Goal: Task Accomplishment & Management: Use online tool/utility

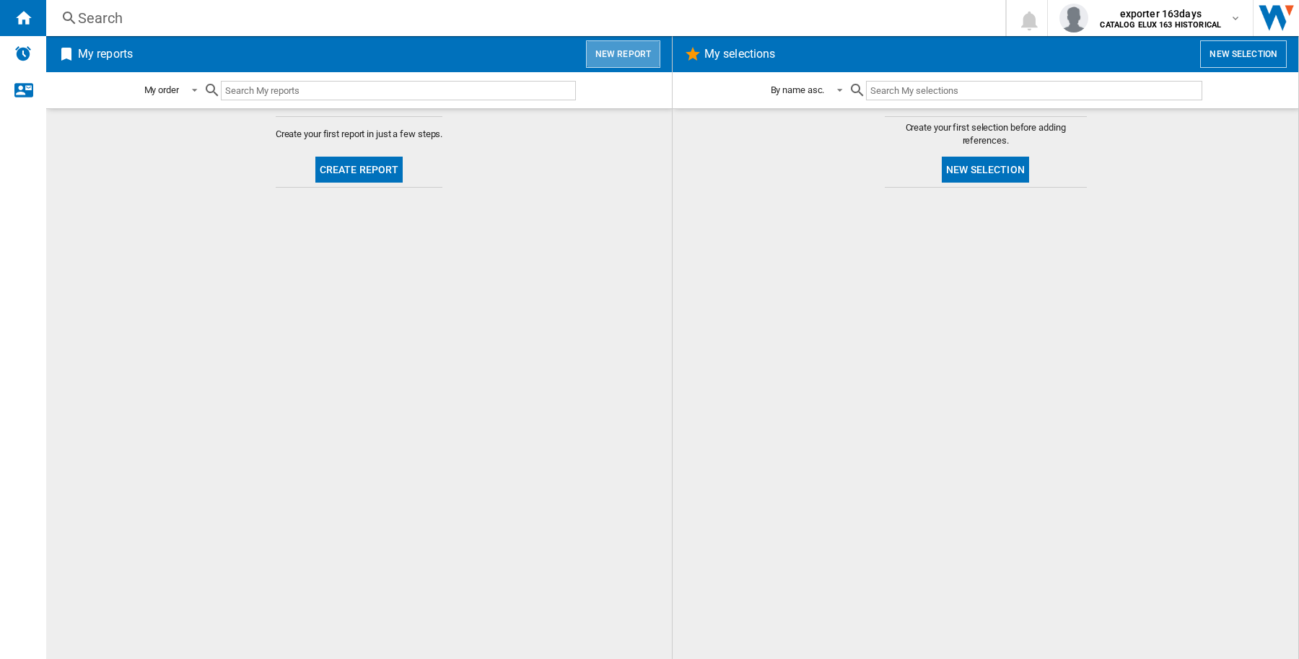
click at [629, 45] on button "New report" at bounding box center [623, 53] width 74 height 27
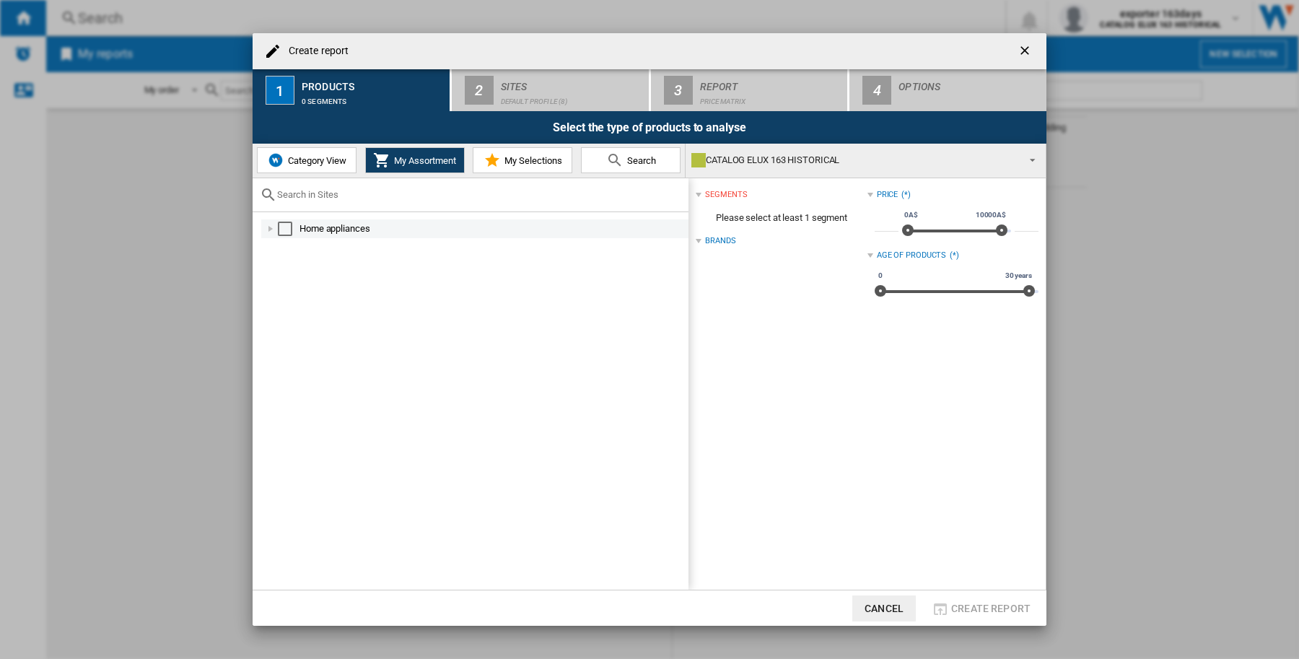
click at [274, 229] on div at bounding box center [270, 229] width 14 height 14
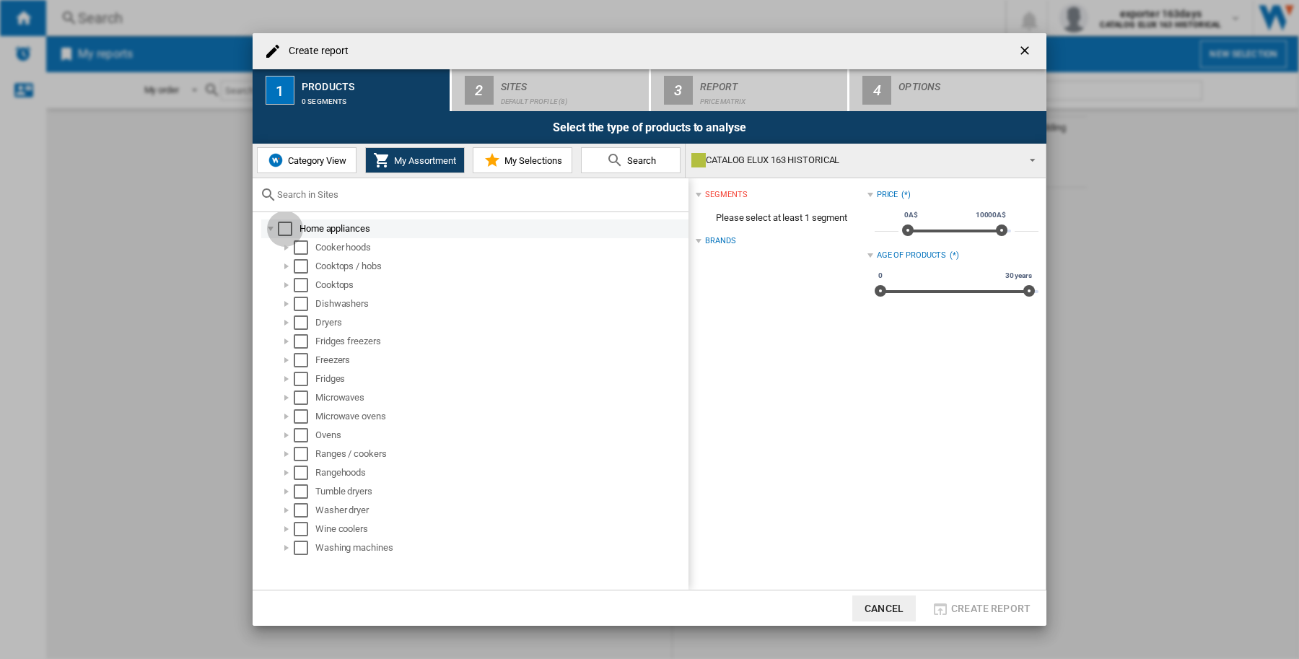
click at [286, 226] on div "Select" at bounding box center [285, 229] width 14 height 14
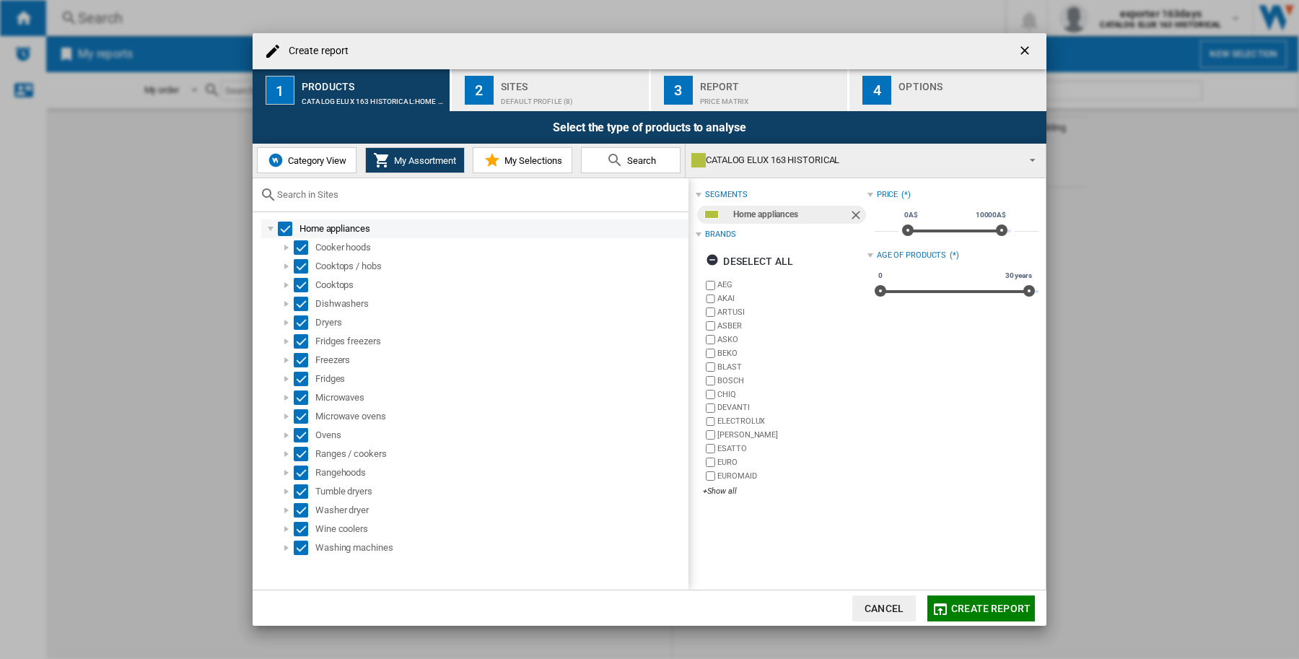
click at [268, 226] on div at bounding box center [270, 229] width 14 height 14
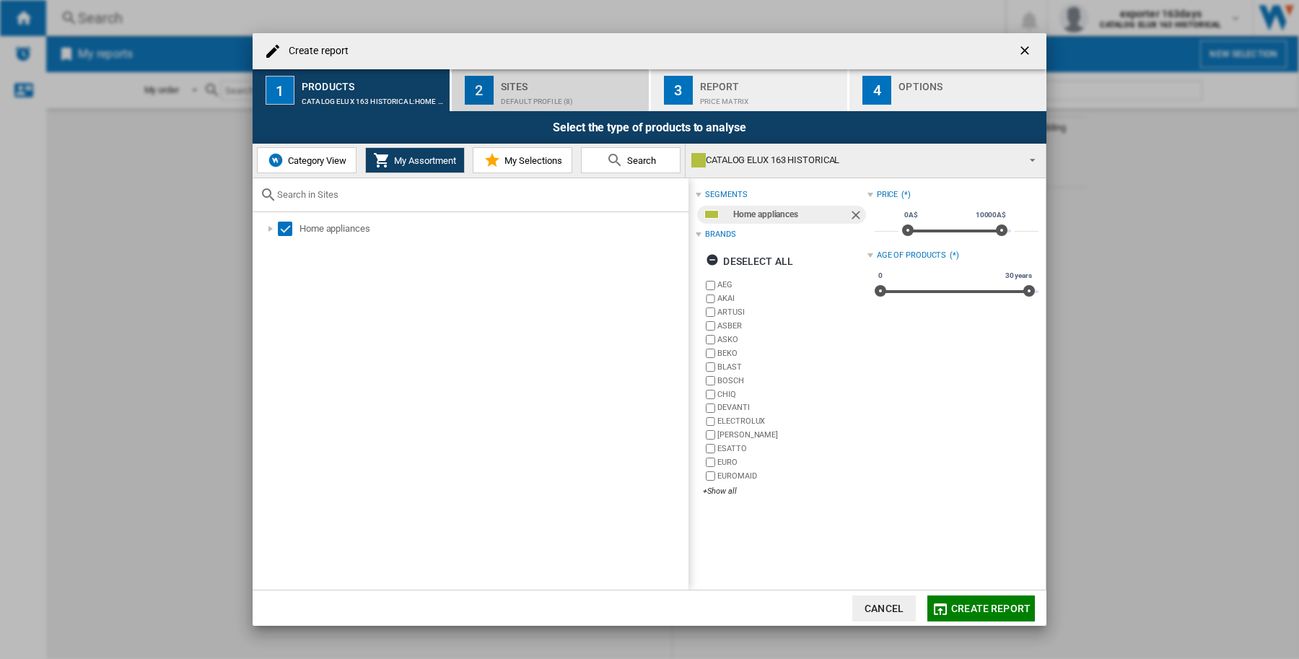
click at [564, 95] on div "Default profile (8)" at bounding box center [572, 97] width 142 height 15
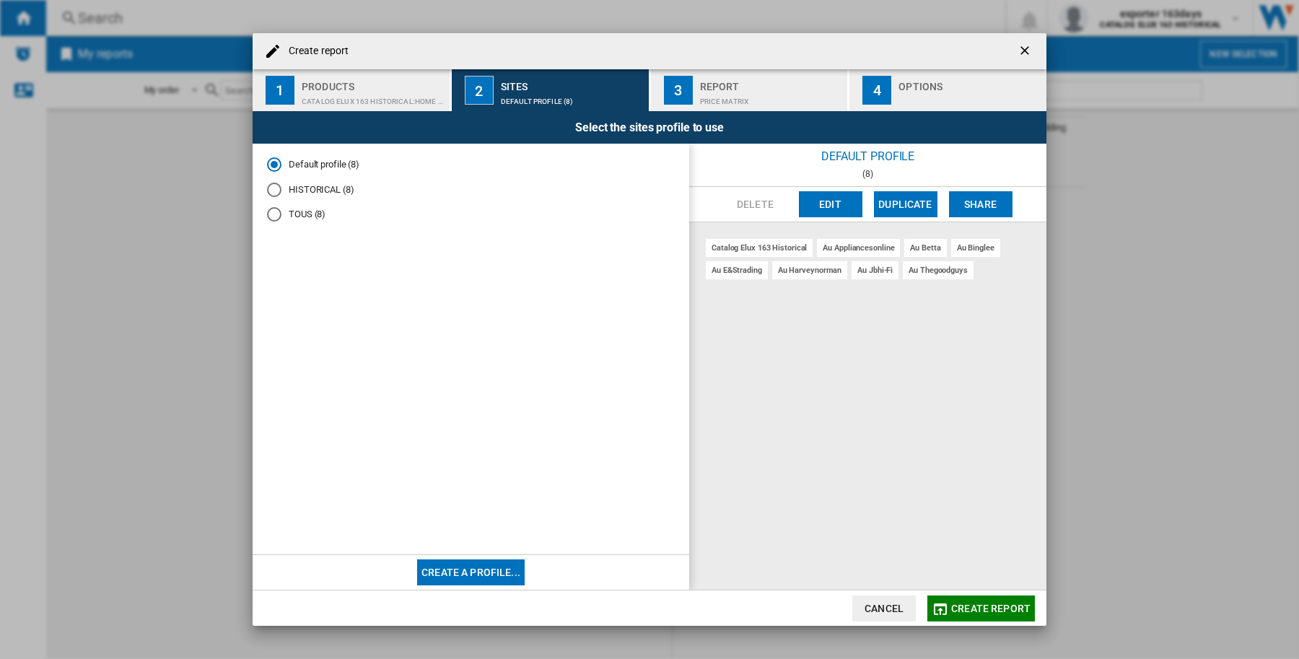
click at [275, 215] on div "TOUS (8)" at bounding box center [274, 214] width 14 height 14
click at [754, 90] on div "Price Matrix" at bounding box center [771, 97] width 142 height 15
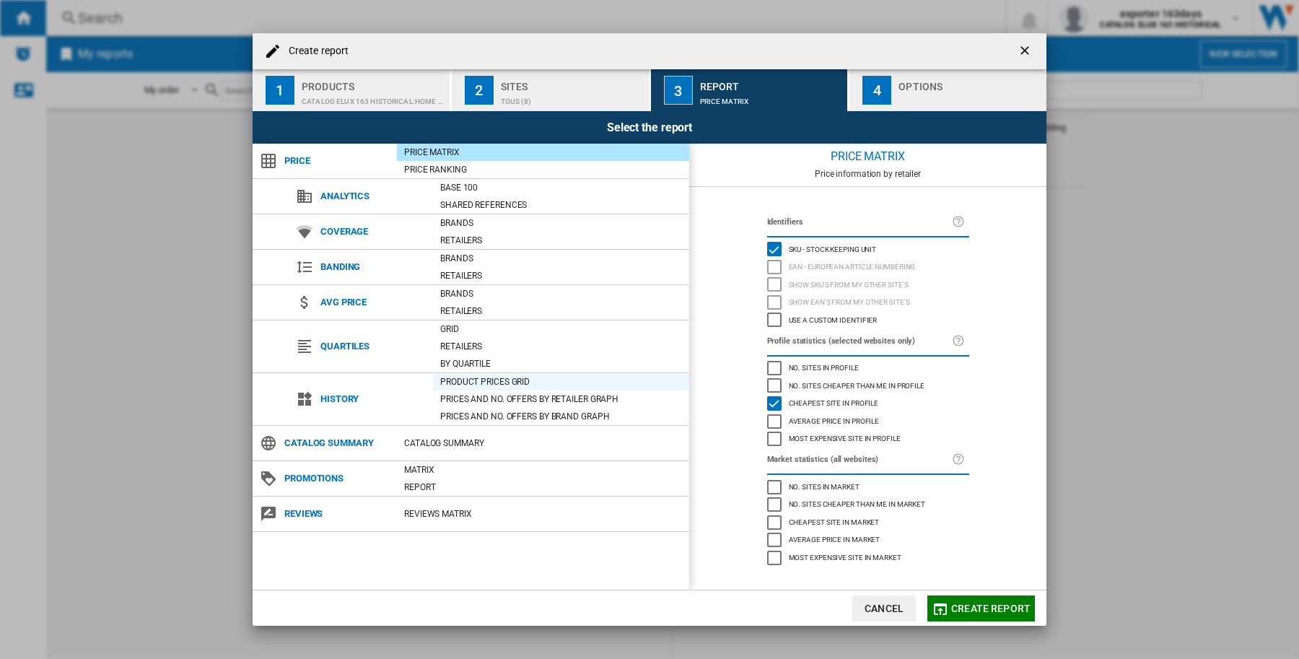
click at [538, 373] on div "Product prices grid" at bounding box center [561, 381] width 256 height 17
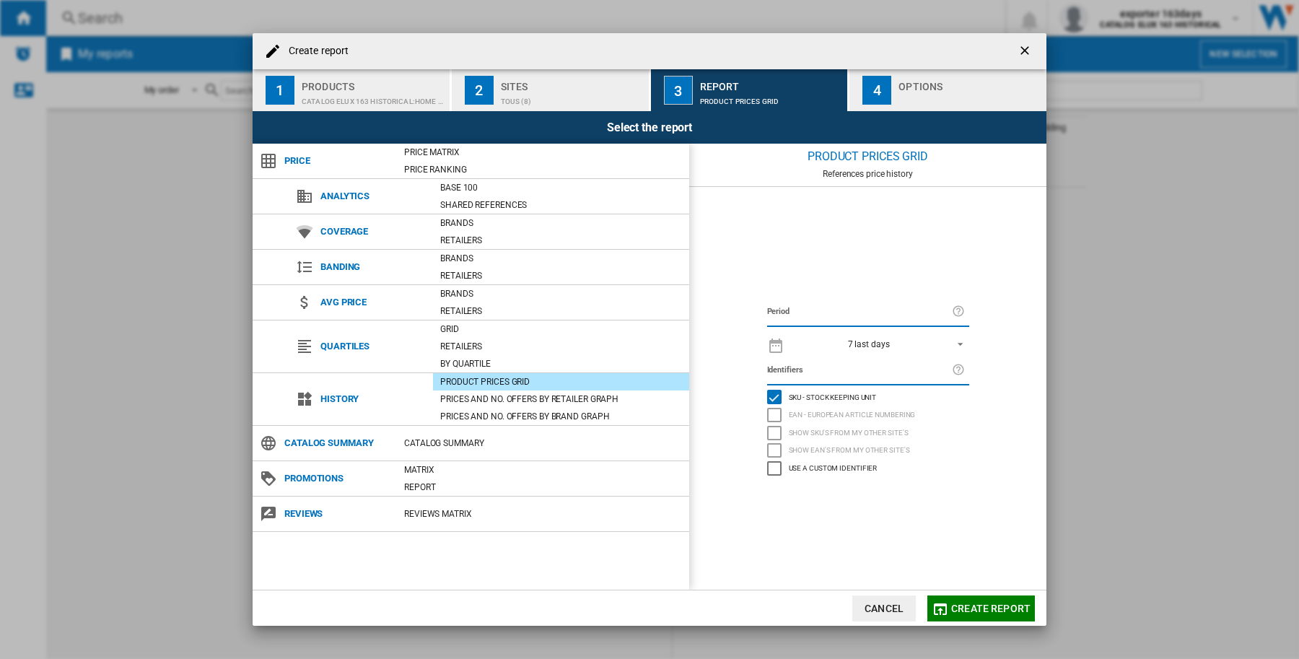
click at [989, 595] on button "Create report" at bounding box center [981, 608] width 108 height 26
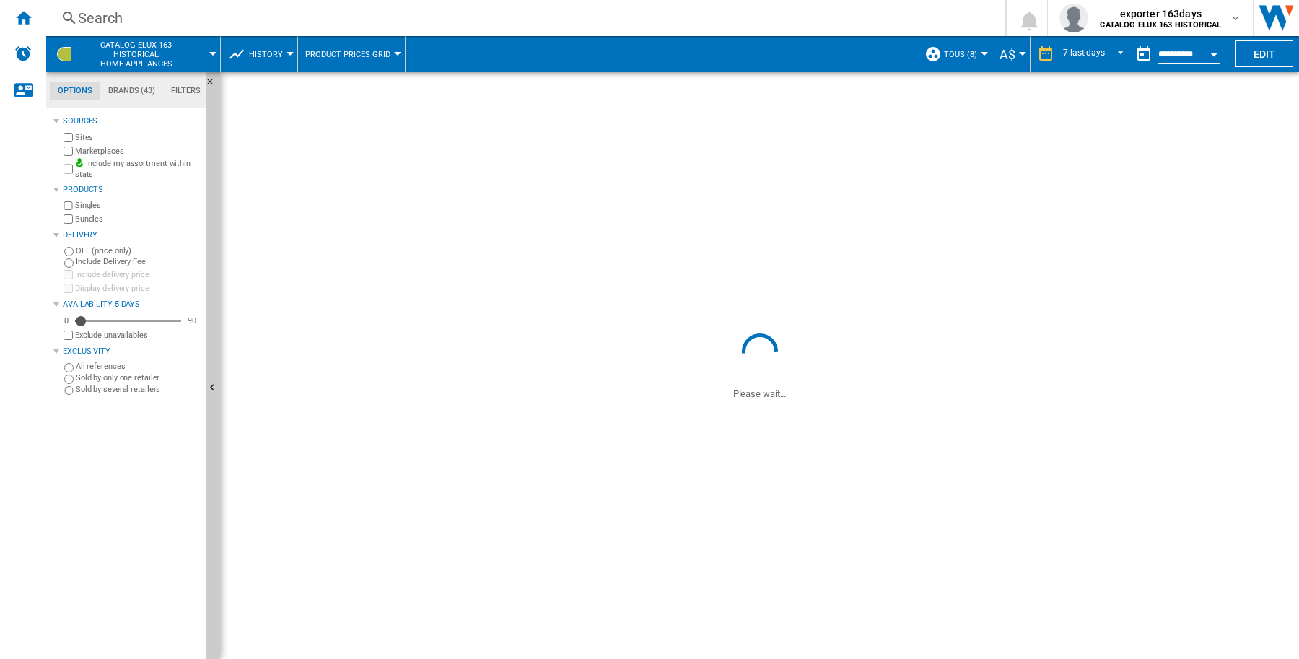
click at [88, 17] on div "Search" at bounding box center [523, 18] width 890 height 20
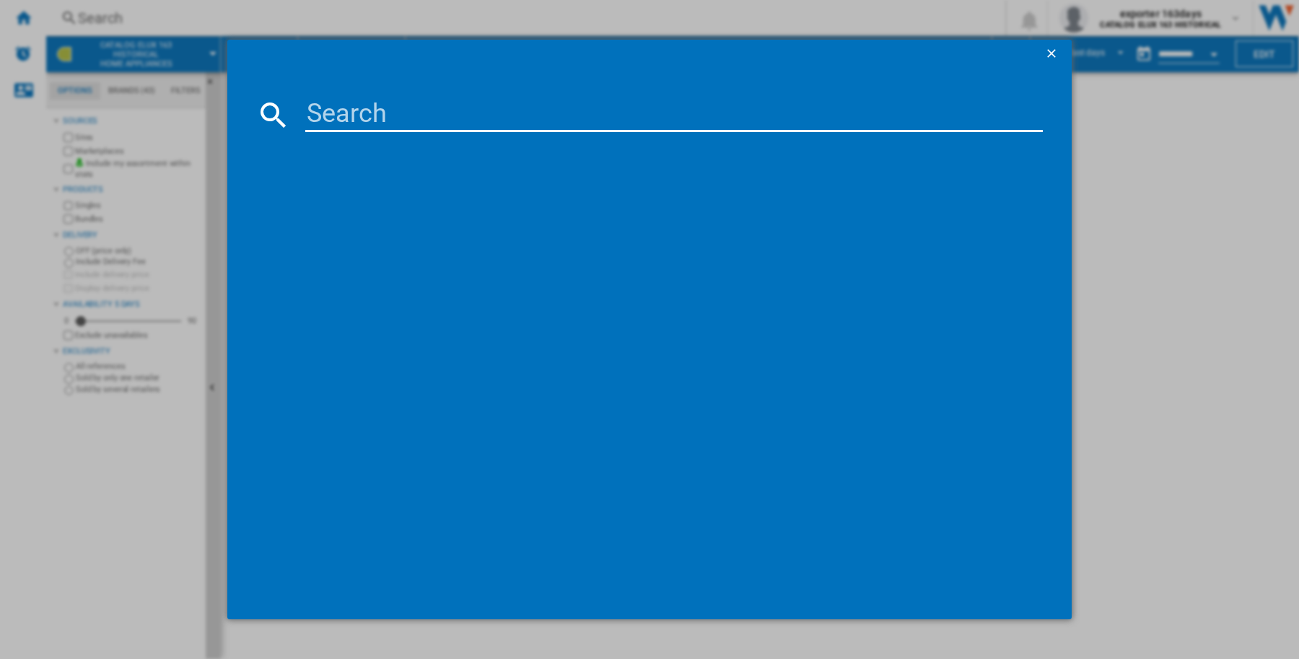
click at [434, 106] on input at bounding box center [674, 114] width 738 height 35
paste input "RF505ANUB1"
type input "RF505ANUB1"
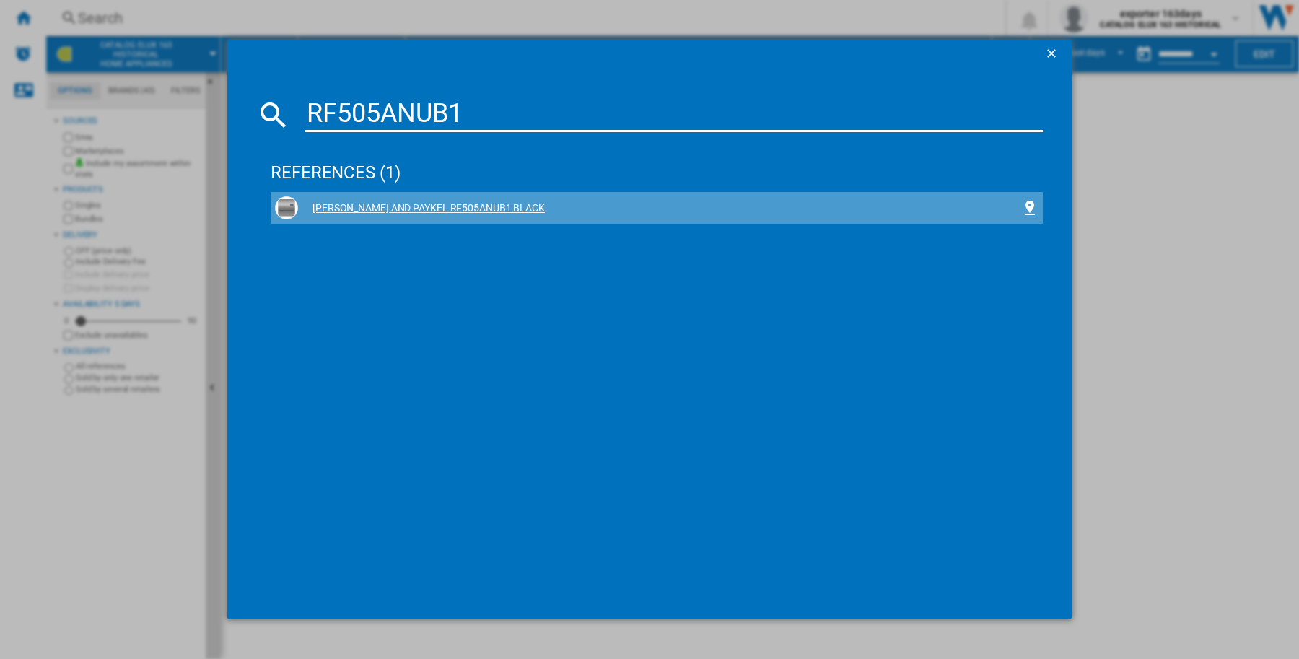
click at [448, 207] on div "[PERSON_NAME] AND PAYKEL RF505ANUB1 BLACK" at bounding box center [659, 208] width 723 height 14
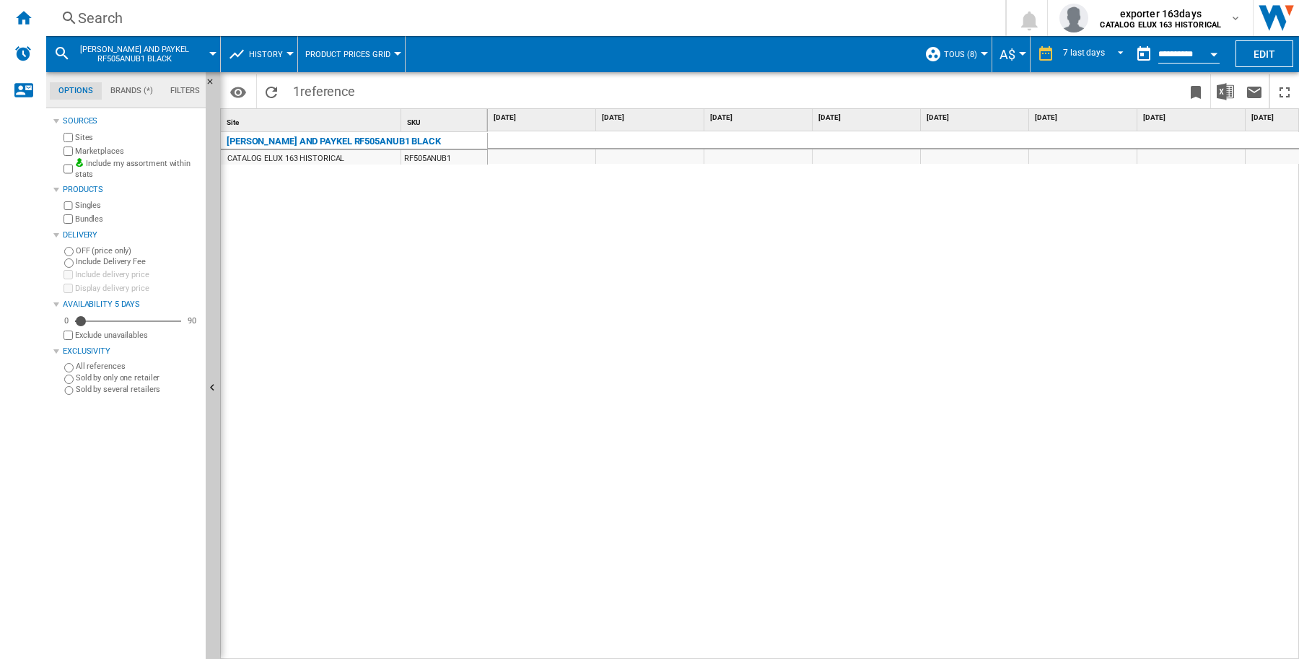
scroll to position [0, 54]
click at [235, 17] on div "Search" at bounding box center [523, 18] width 890 height 20
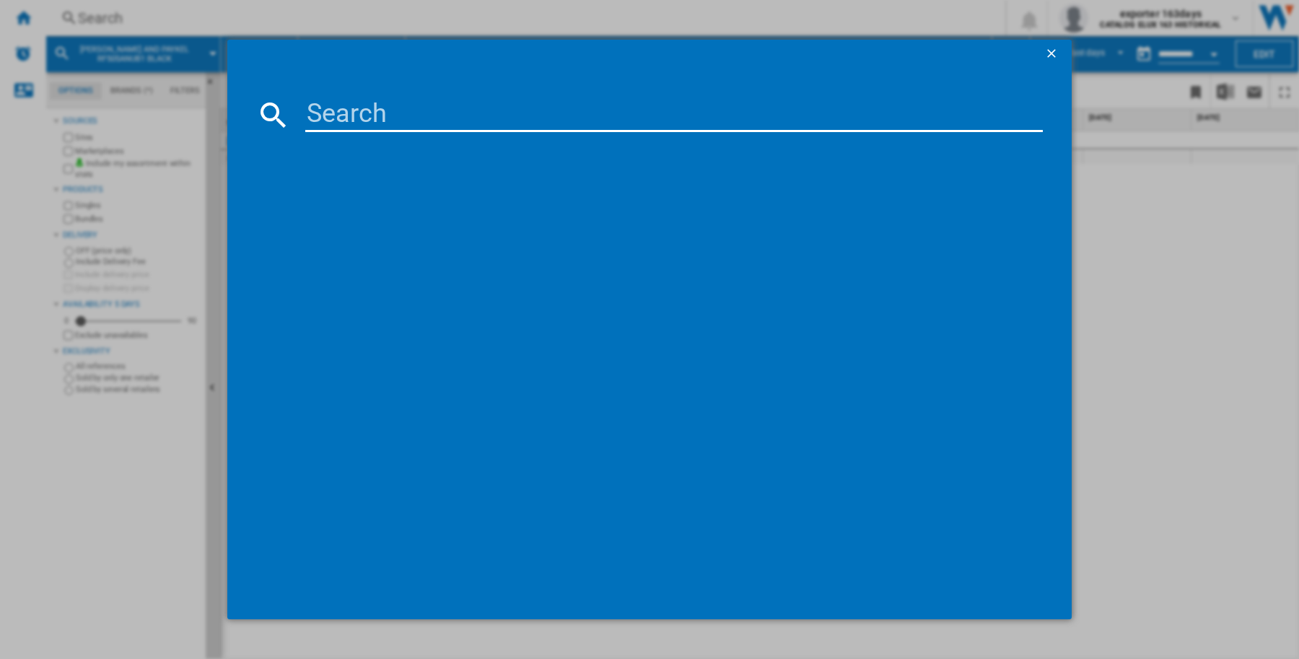
click at [495, 123] on input at bounding box center [674, 114] width 738 height 35
paste input "GFLN500MBL"
type input "GFLN500MBL"
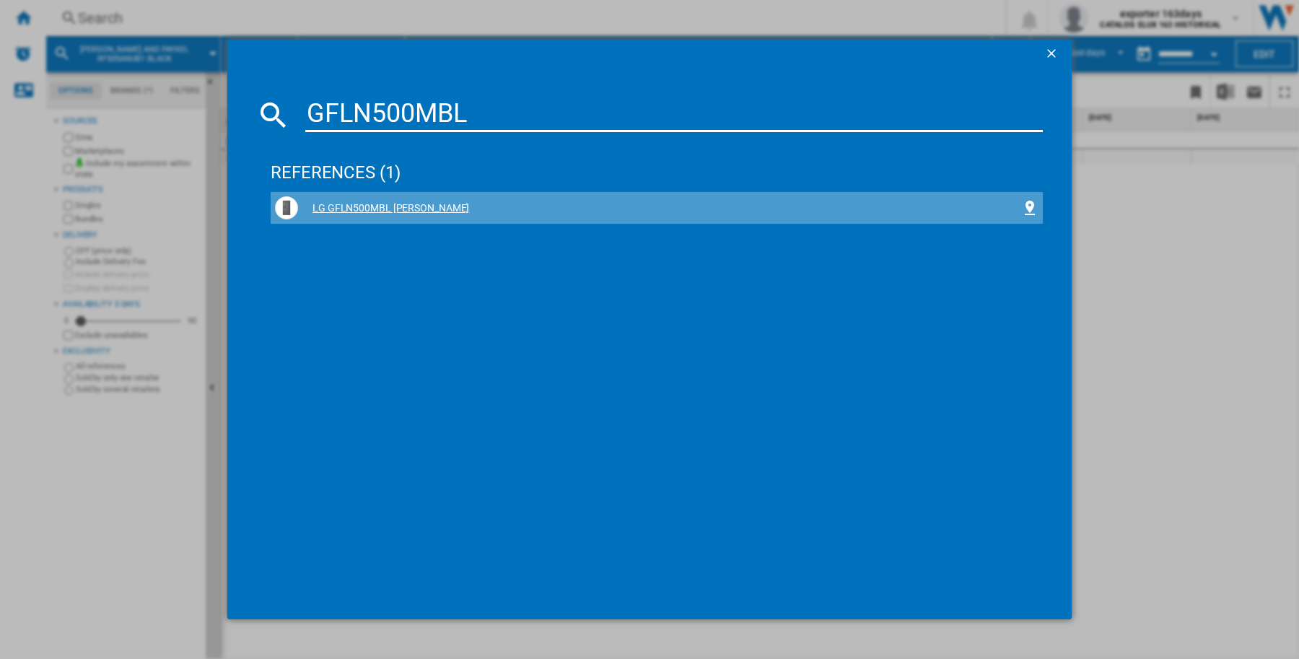
click at [344, 201] on div "LG GFLN500MBL [PERSON_NAME]" at bounding box center [659, 208] width 723 height 14
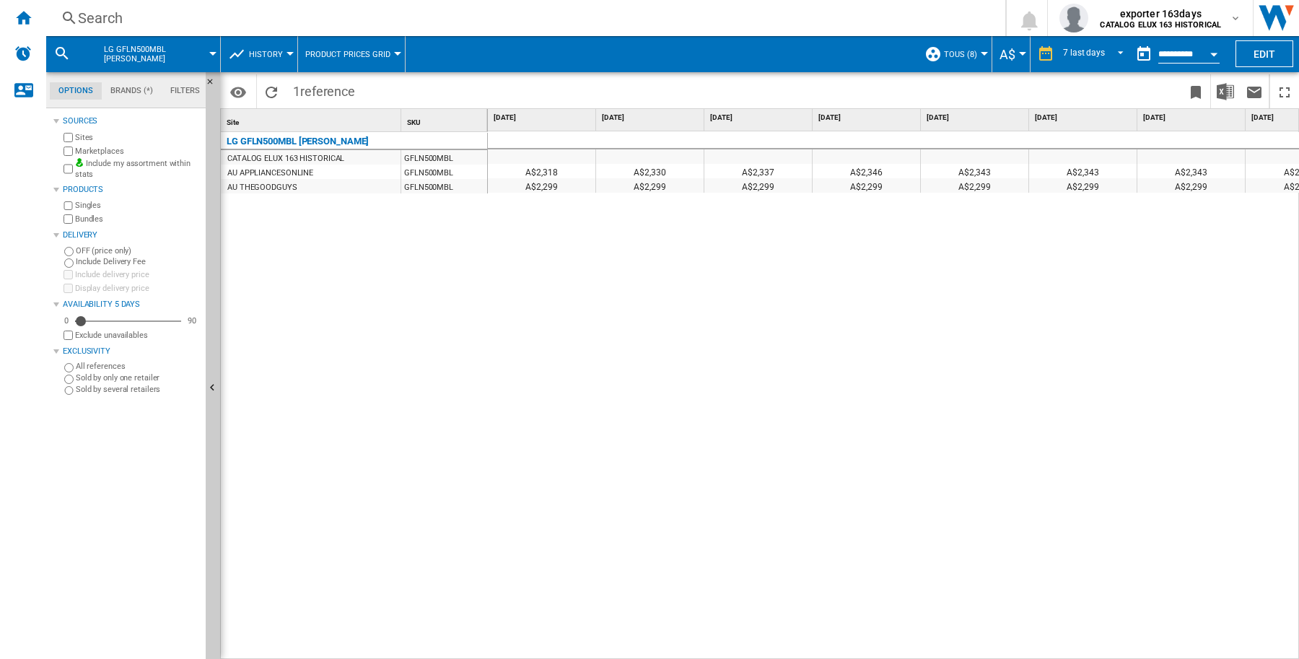
scroll to position [0, 54]
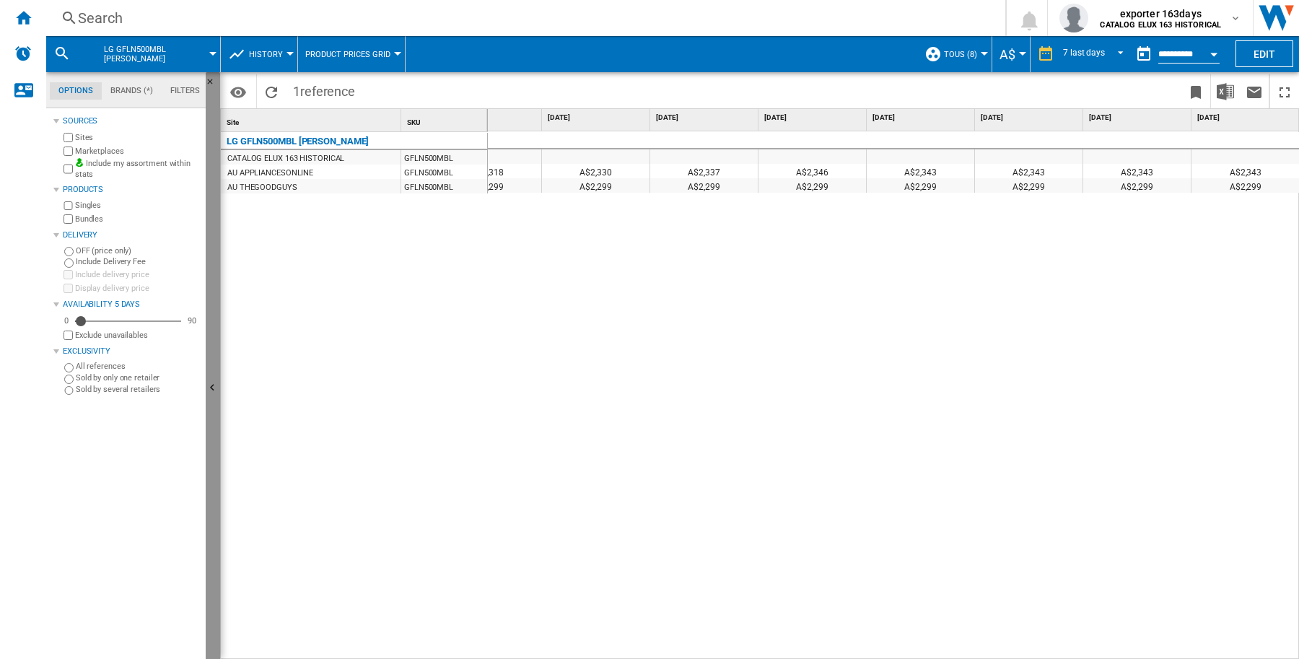
click at [219, 395] on ng-md-icon "Hide" at bounding box center [214, 389] width 17 height 17
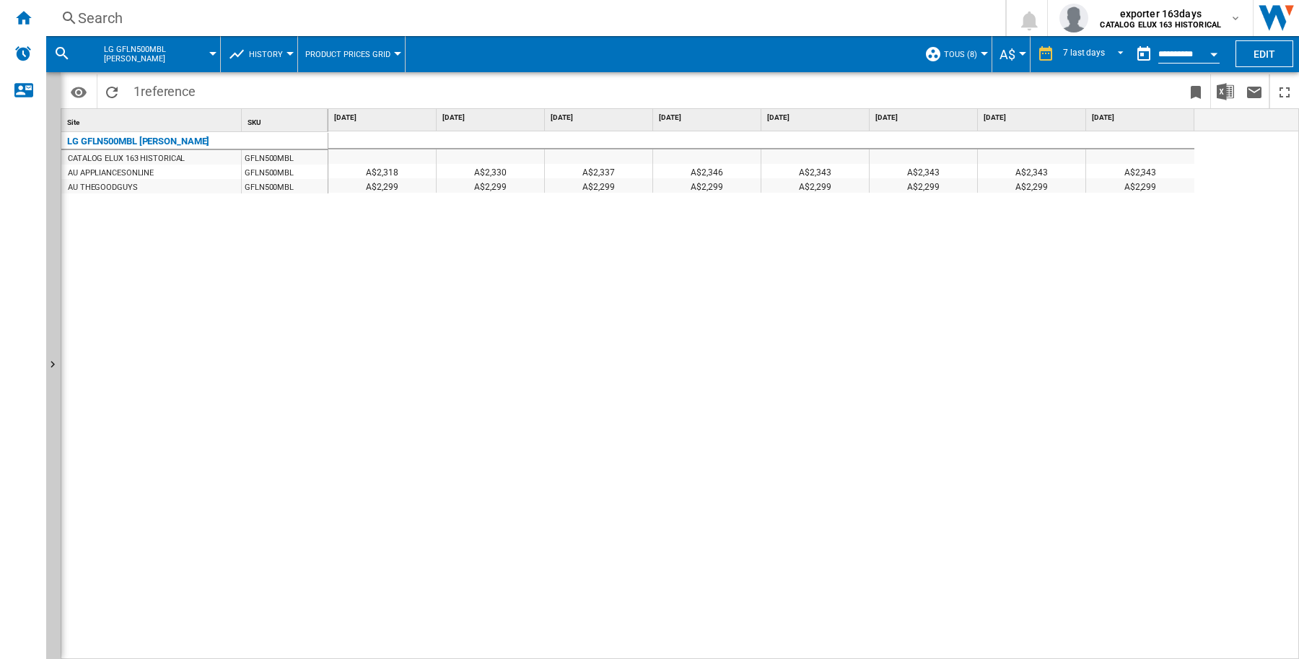
scroll to position [0, 0]
click at [25, 6] on div "Home" at bounding box center [23, 18] width 46 height 36
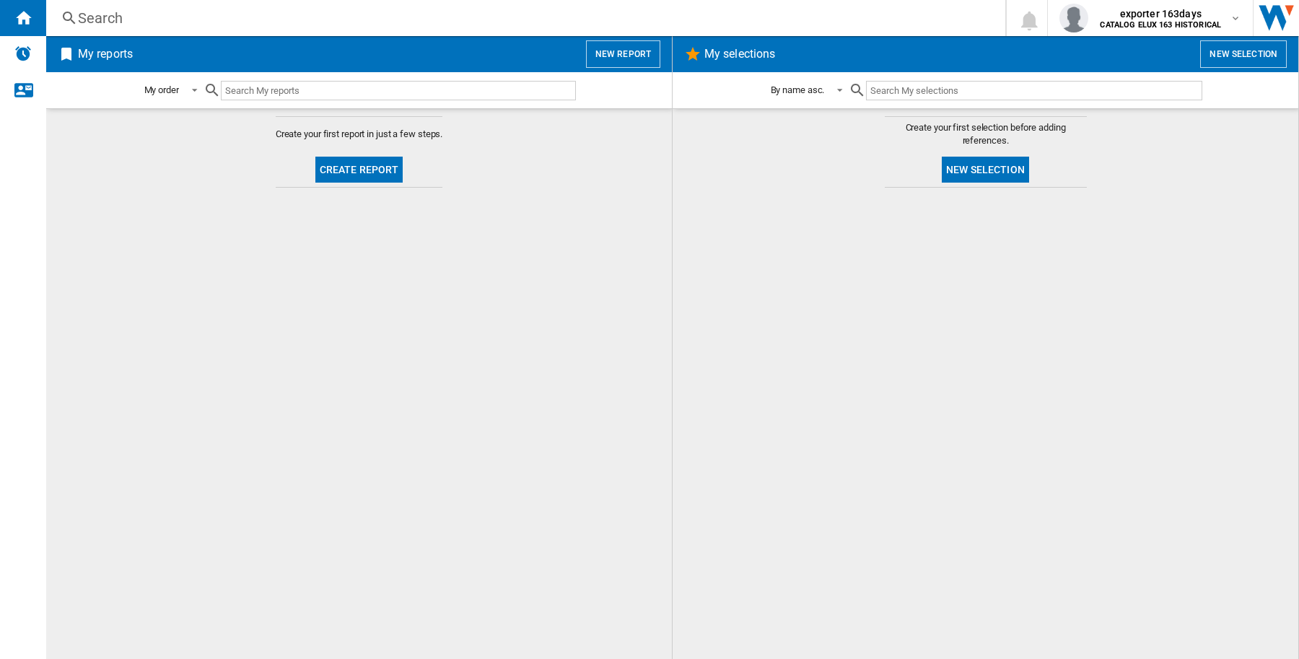
click at [621, 49] on button "New report" at bounding box center [623, 53] width 74 height 27
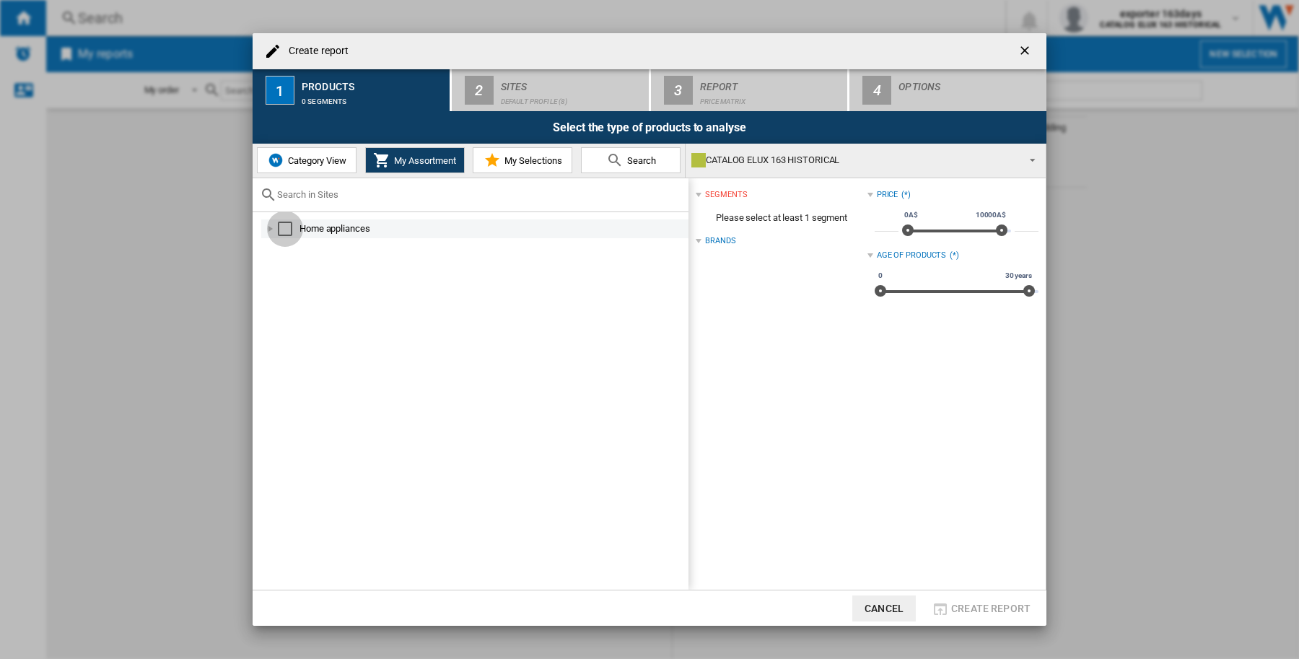
click at [279, 226] on div "Select" at bounding box center [285, 229] width 14 height 14
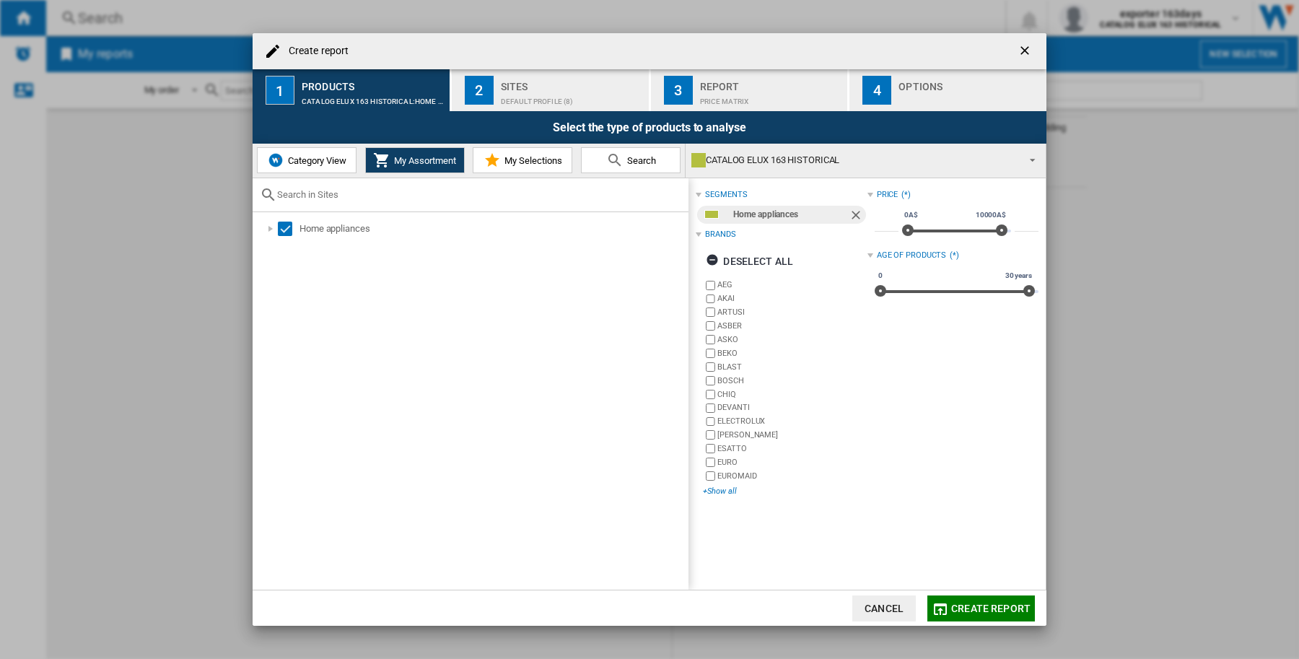
click at [730, 487] on div "+Show all" at bounding box center [785, 491] width 164 height 11
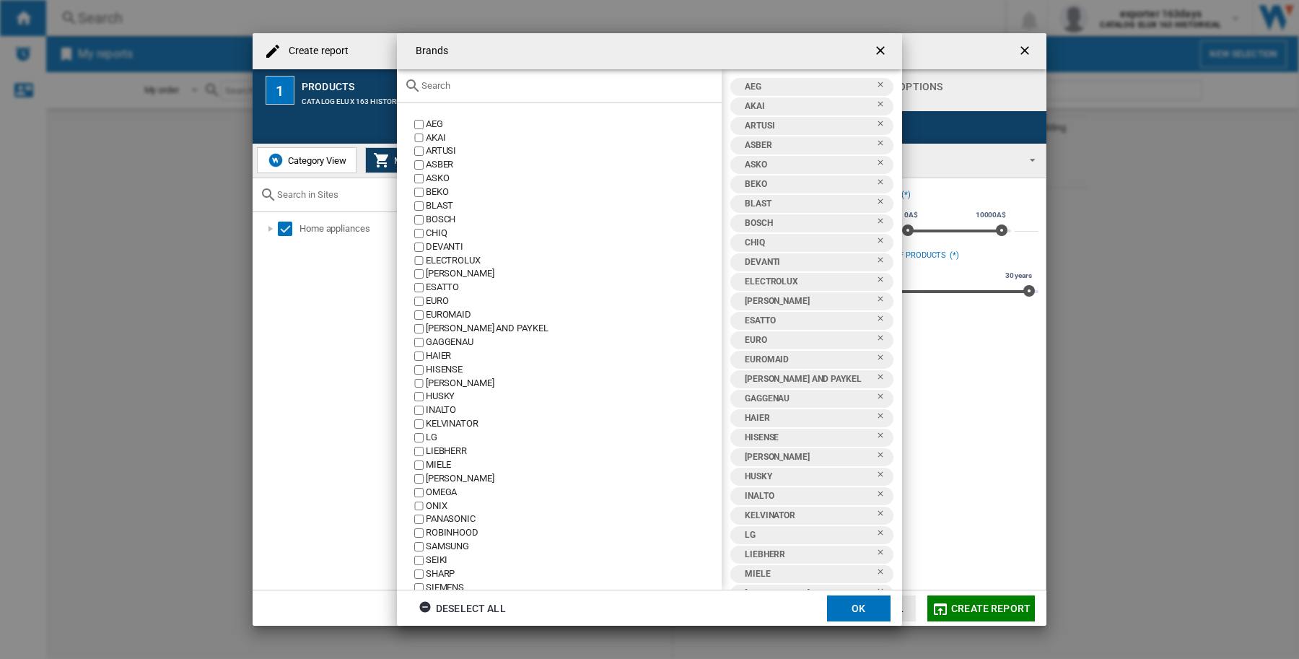
click at [520, 87] on input "text" at bounding box center [567, 85] width 293 height 11
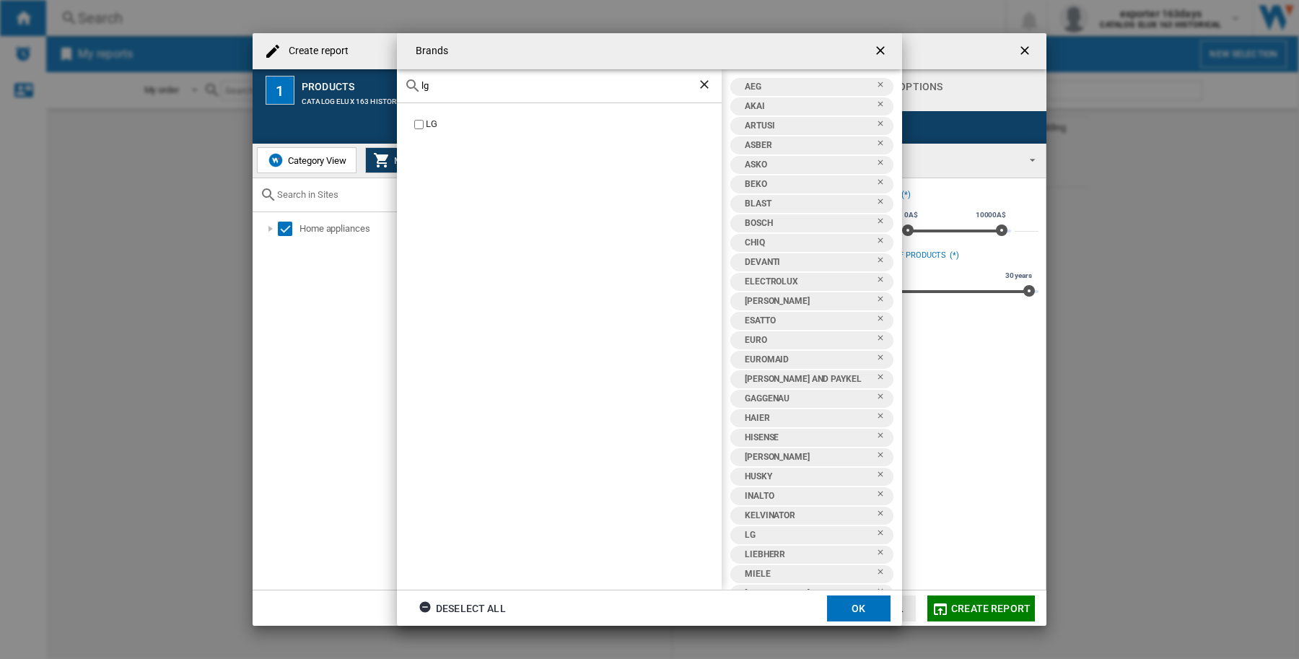
type input "lg"
click at [885, 56] on ng-md-icon "getI18NText('BUTTONS.CLOSE_DIALOG')" at bounding box center [881, 51] width 17 height 17
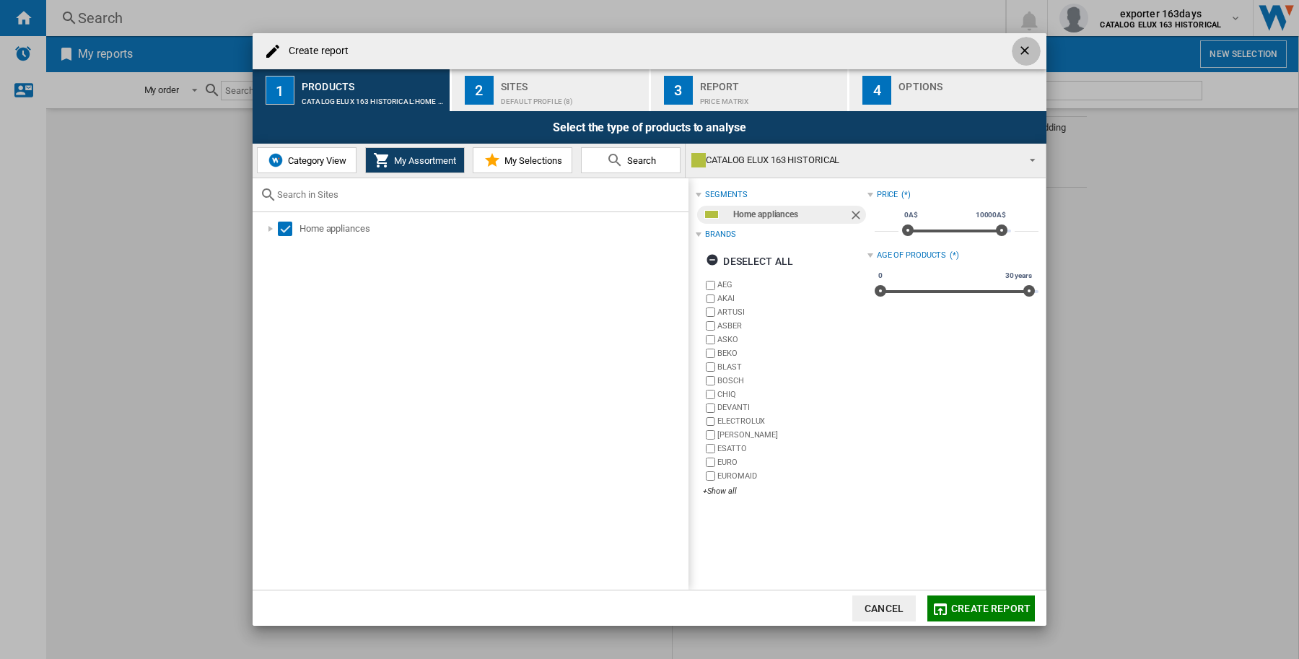
click at [1027, 48] on ng-md-icon "getI18NText('BUTTONS.CLOSE_DIALOG')" at bounding box center [1026, 51] width 17 height 17
